Goal: Task Accomplishment & Management: Use online tool/utility

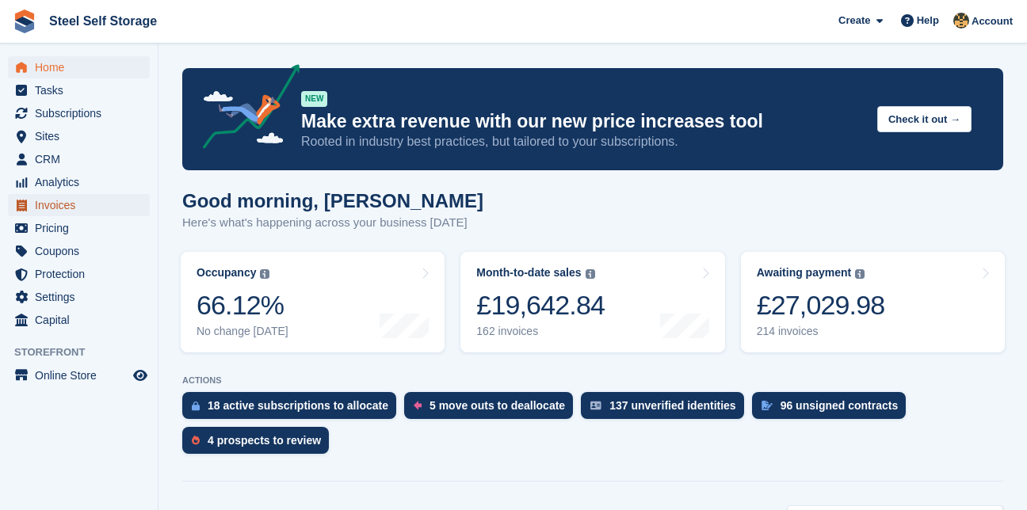
click at [61, 205] on span "Invoices" at bounding box center [82, 205] width 95 height 22
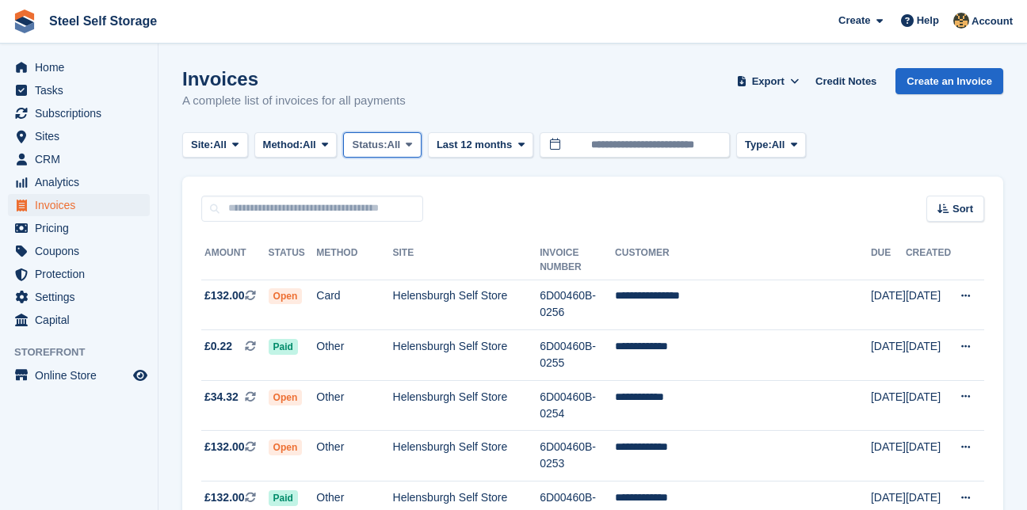
click at [413, 142] on span at bounding box center [408, 145] width 13 height 13
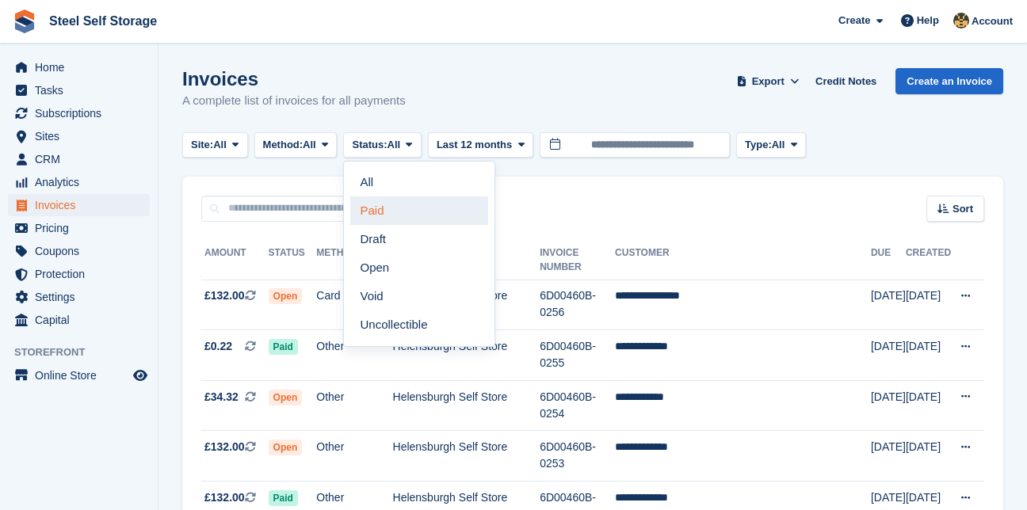
click at [385, 216] on link "Paid" at bounding box center [419, 210] width 138 height 29
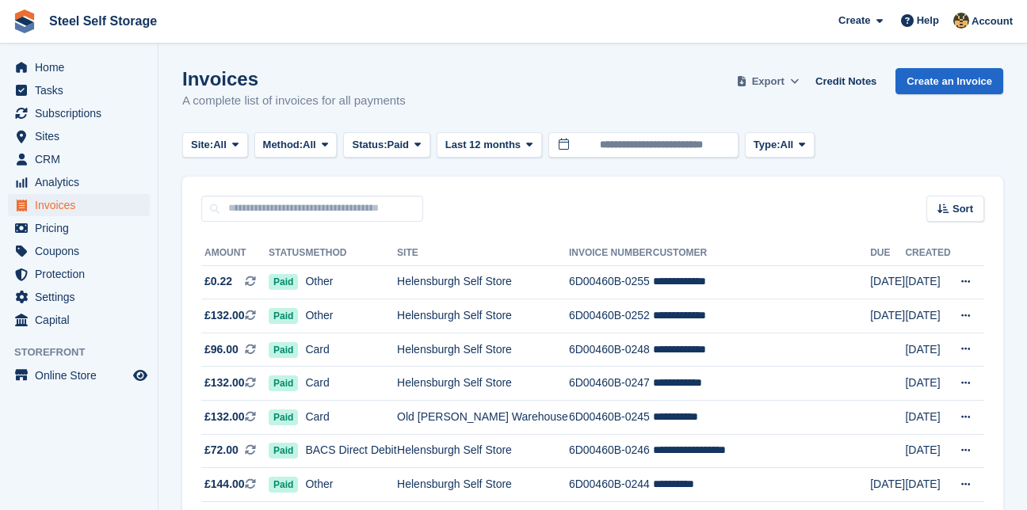
click at [784, 78] on span "Export" at bounding box center [768, 82] width 32 height 16
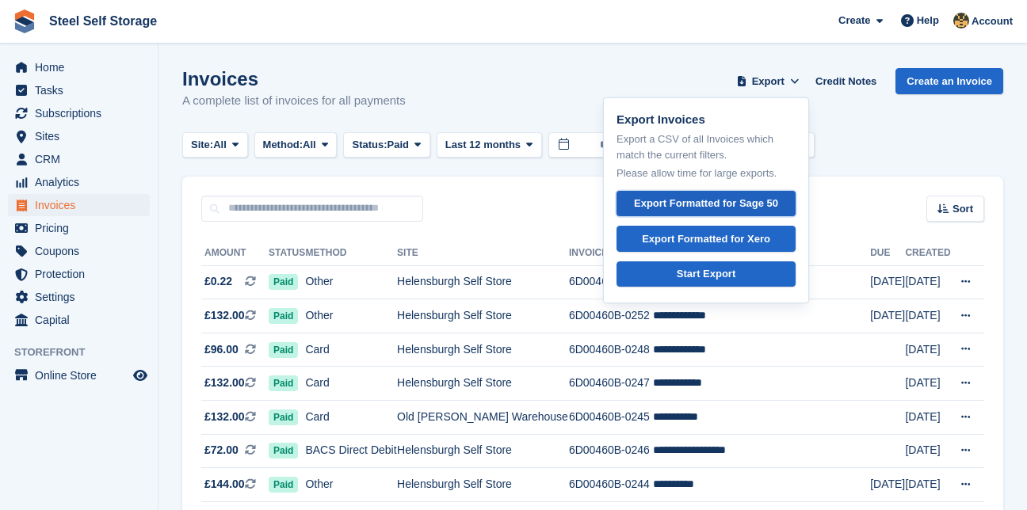
click at [741, 203] on div "Export Formatted for Sage 50" at bounding box center [706, 204] width 144 height 16
click at [433, 73] on div "Invoices A complete list of invoices for all payments Export Export Invoices Ex…" at bounding box center [592, 98] width 821 height 61
